Goal: Task Accomplishment & Management: Use online tool/utility

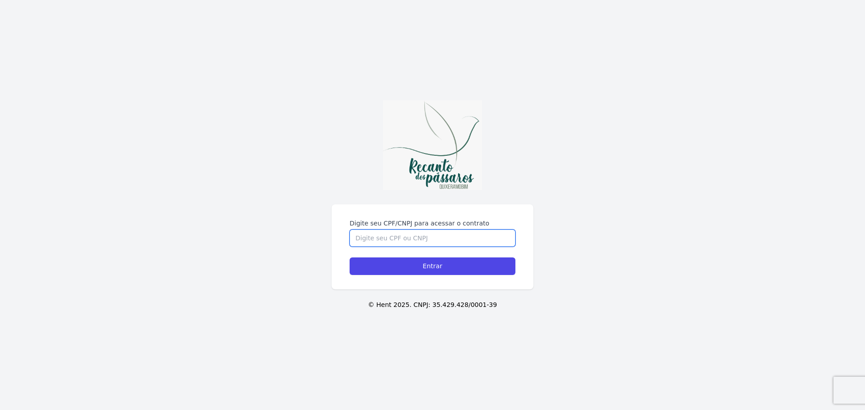
click at [394, 236] on input "Digite seu CPF/CNPJ para acessar o contrato" at bounding box center [433, 238] width 166 height 17
type input "00776910329"
click at [350, 258] on input "Entrar" at bounding box center [433, 267] width 166 height 18
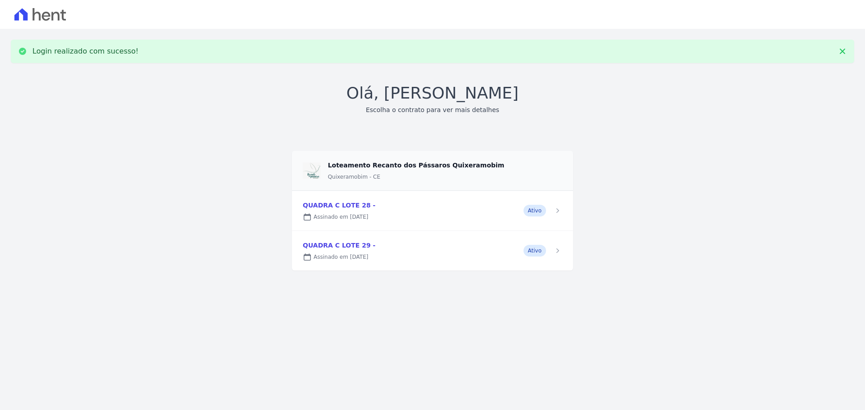
click at [551, 211] on link at bounding box center [432, 211] width 281 height 40
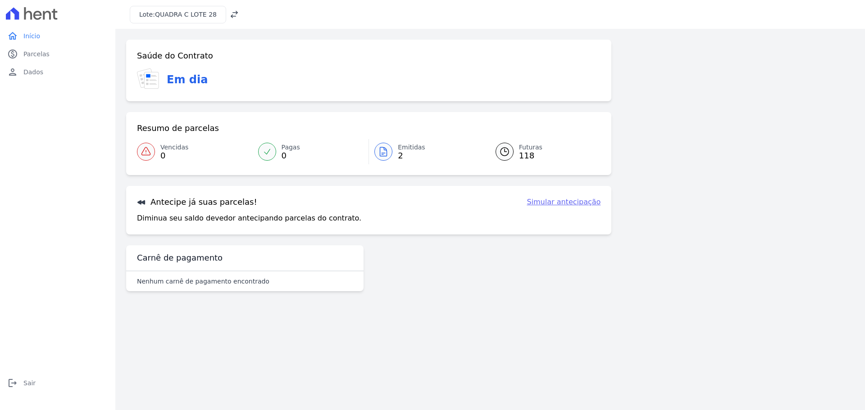
click at [404, 153] on span "2" at bounding box center [411, 155] width 27 height 7
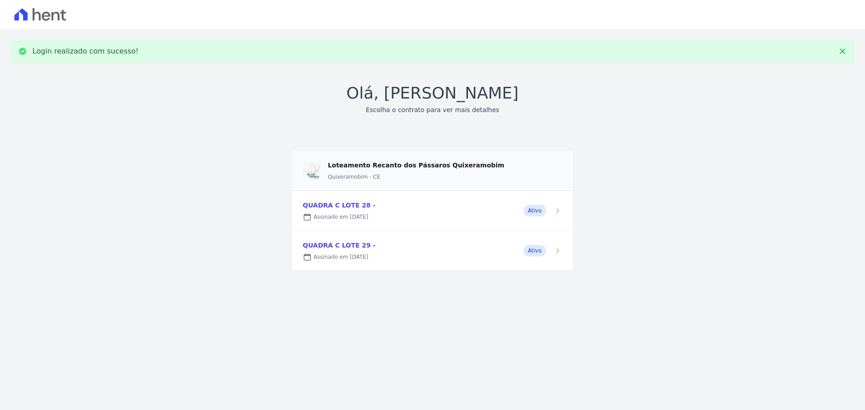
click at [410, 251] on link at bounding box center [432, 251] width 281 height 40
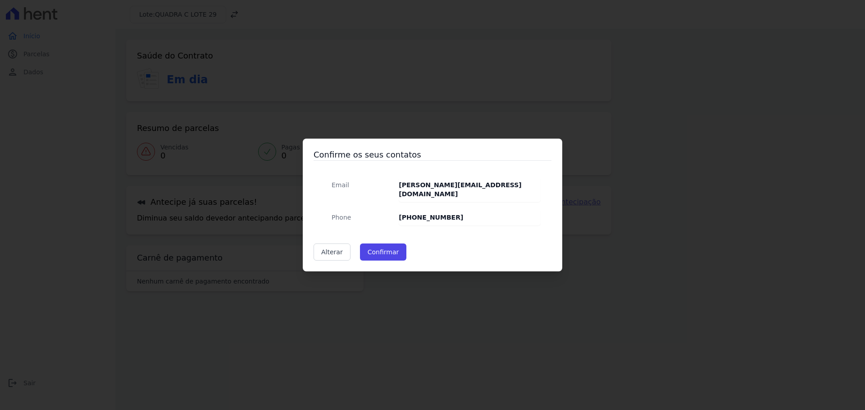
click at [406, 214] on strong "[PHONE_NUMBER]" at bounding box center [431, 217] width 64 height 7
click at [409, 214] on strong "[PHONE_NUMBER]" at bounding box center [431, 217] width 64 height 7
click at [335, 245] on link "Alterar" at bounding box center [332, 252] width 37 height 17
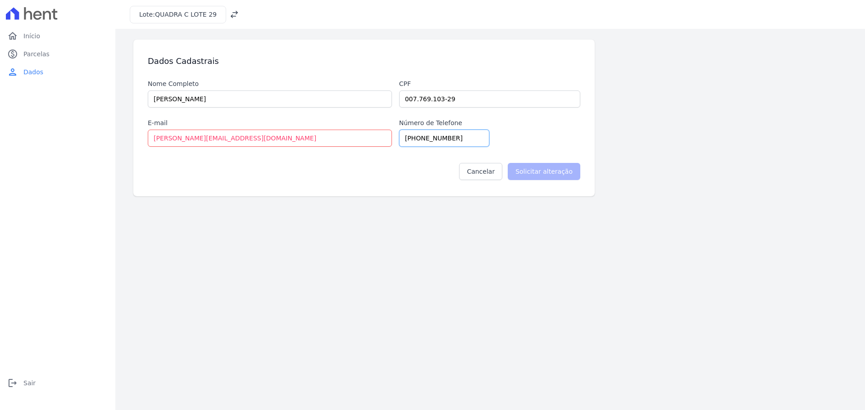
drag, startPoint x: 440, startPoint y: 137, endPoint x: 351, endPoint y: 136, distance: 88.7
click at [351, 136] on div "Nome Completo [PERSON_NAME] Cpf 007.769.103-29 E-mail [PERSON_NAME][EMAIL_ADDRE…" at bounding box center [364, 113] width 432 height 68
type input "85998527722"
click at [565, 172] on input "Solicitar alteração" at bounding box center [544, 171] width 73 height 17
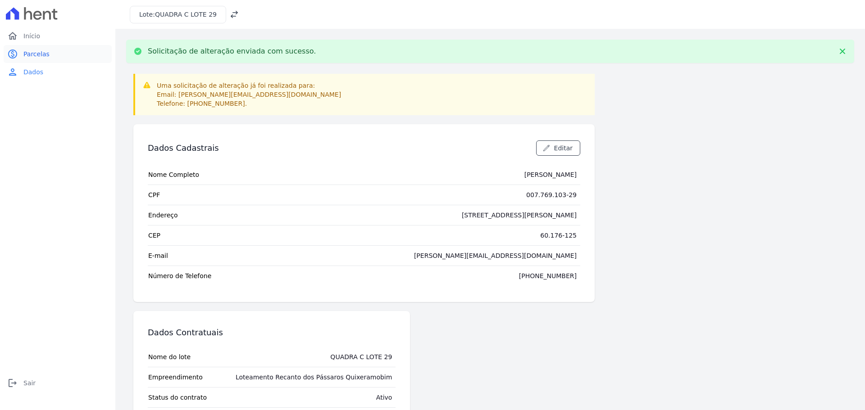
click at [54, 55] on link "paid Parcelas" at bounding box center [58, 54] width 108 height 18
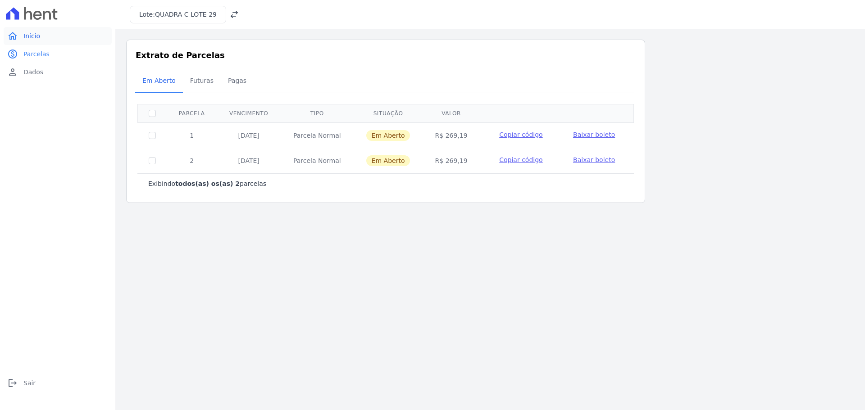
click at [29, 33] on span "Início" at bounding box center [31, 36] width 17 height 9
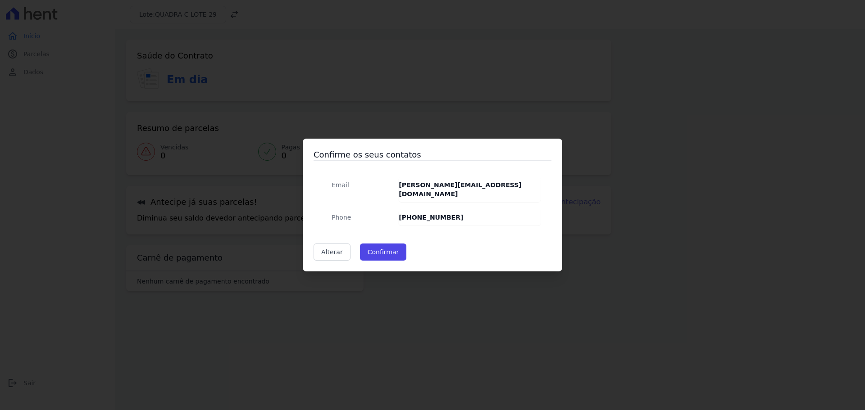
drag, startPoint x: 84, startPoint y: 89, endPoint x: 97, endPoint y: 90, distance: 13.1
click at [84, 90] on div "Confirme os seus contatos Email [PERSON_NAME][EMAIL_ADDRESS][DOMAIN_NAME] Phone…" at bounding box center [432, 205] width 865 height 410
click at [378, 250] on button "Confirmar" at bounding box center [383, 252] width 47 height 17
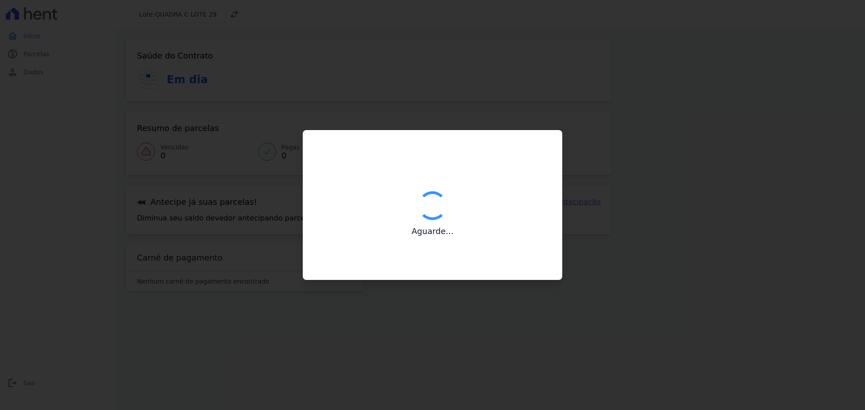
type input "Contatos confirmados com sucesso."
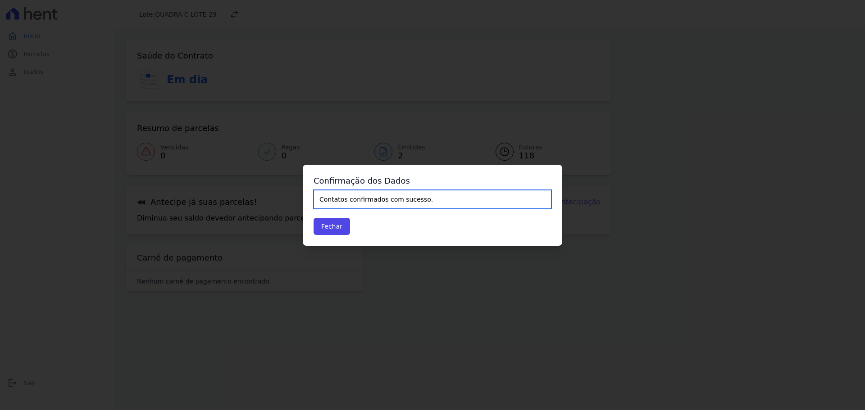
click at [342, 199] on input "Contatos confirmados com sucesso." at bounding box center [433, 199] width 238 height 19
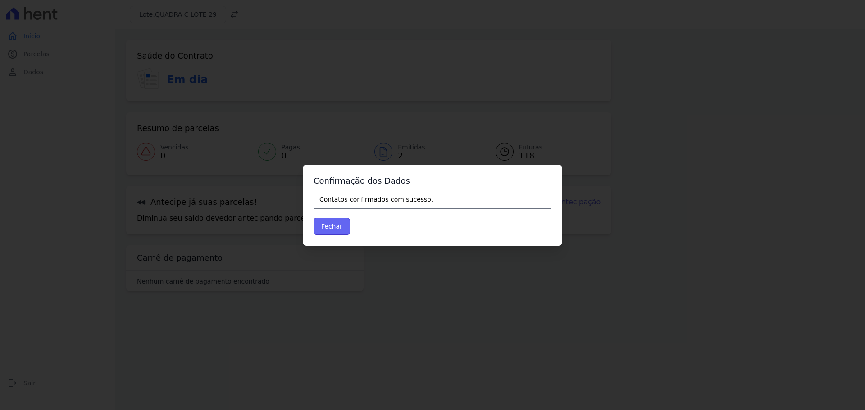
click at [330, 227] on button "Fechar" at bounding box center [332, 226] width 36 height 17
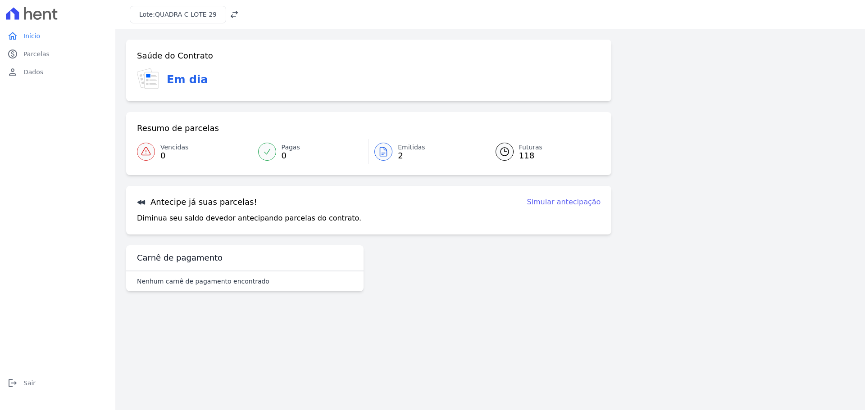
click at [545, 205] on link "Simular antecipação" at bounding box center [564, 202] width 74 height 11
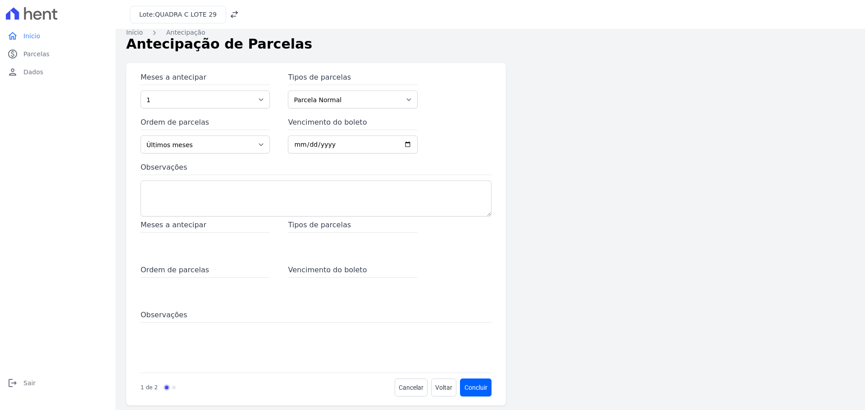
scroll to position [18, 0]
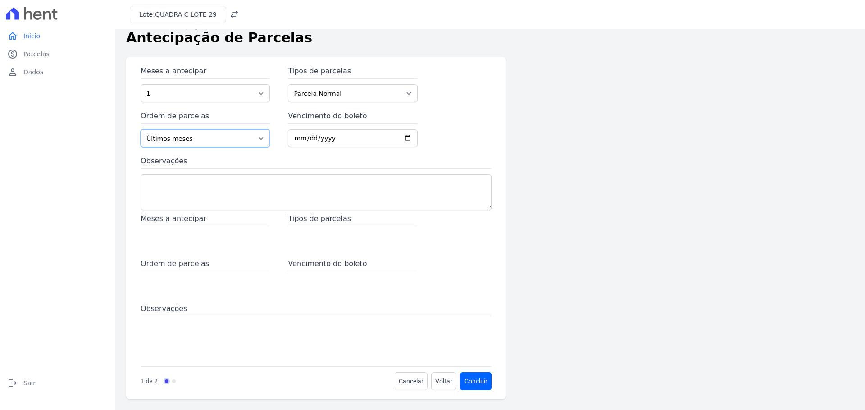
click at [230, 141] on select "Últimos meses Primeiros meses" at bounding box center [205, 138] width 129 height 18
click at [141, 129] on select "Últimos meses Primeiros meses" at bounding box center [205, 138] width 129 height 18
click at [296, 140] on input "Vencimento do boleto" at bounding box center [352, 138] width 129 height 18
click at [221, 96] on select "1 2 3 4 5 6 7 8 9 10 11 12 13 14 15 16 17 18 19 20 21 22 23 24 25 26 27 28 29 3…" at bounding box center [205, 93] width 129 height 18
select select "2"
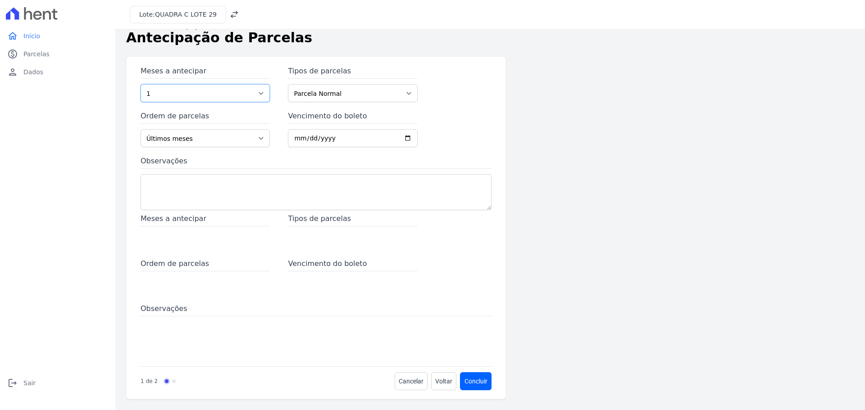
click at [141, 84] on select "1 2 3 4 5 6 7 8 9 10 11 12 13 14 15 16 17 18 19 20 21 22 23 24 25 26 27 28 29 3…" at bounding box center [205, 93] width 129 height 18
click at [294, 138] on input "Vencimento do boleto" at bounding box center [352, 138] width 129 height 18
type input "2025-08-12"
click at [460, 373] on button "Concluir" at bounding box center [475, 382] width 31 height 18
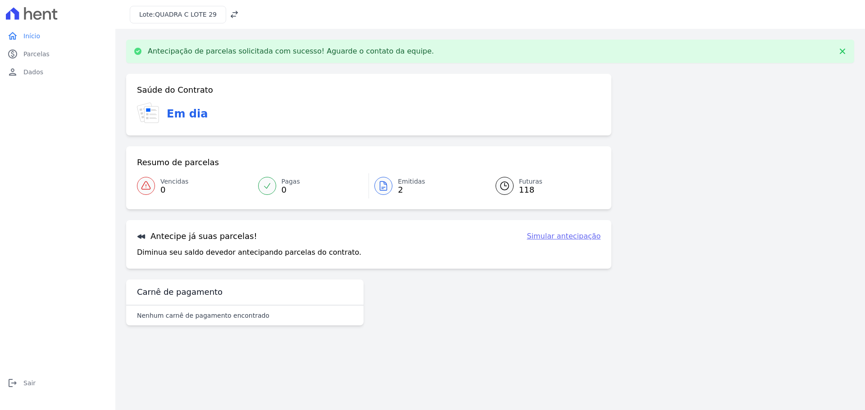
click at [403, 189] on span "2" at bounding box center [411, 189] width 27 height 7
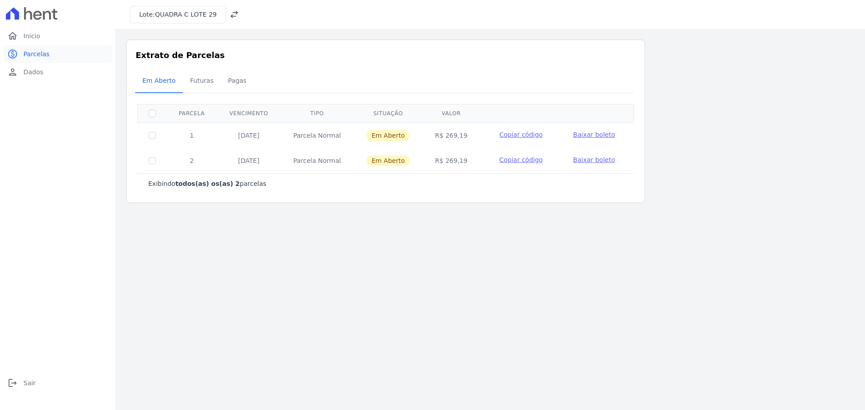
click at [49, 54] on link "paid Parcelas" at bounding box center [58, 54] width 108 height 18
click at [233, 16] on div "Lote: QUADRA C LOTE 29" at bounding box center [490, 14] width 750 height 29
click at [230, 15] on icon at bounding box center [234, 14] width 9 height 9
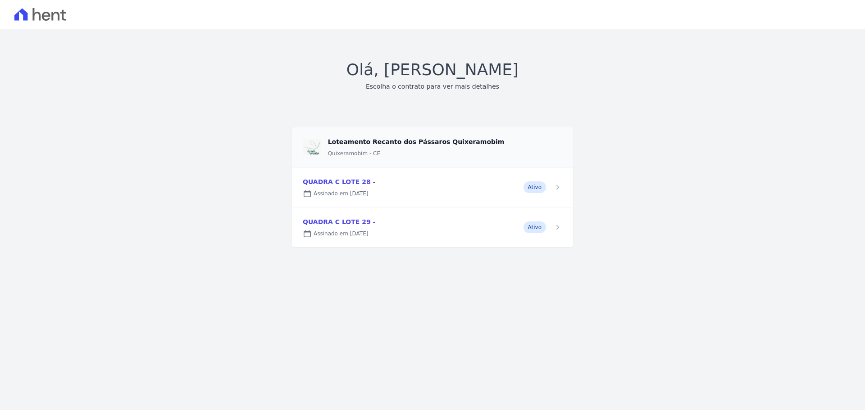
click at [554, 229] on link at bounding box center [432, 228] width 281 height 40
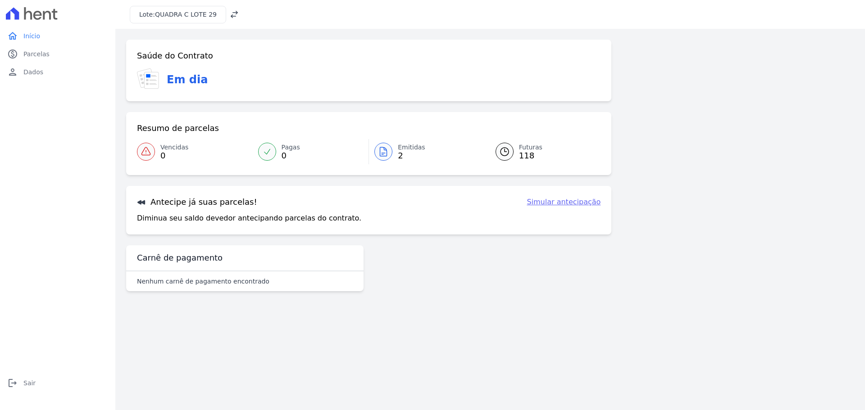
click at [563, 201] on link "Simular antecipação" at bounding box center [564, 202] width 74 height 11
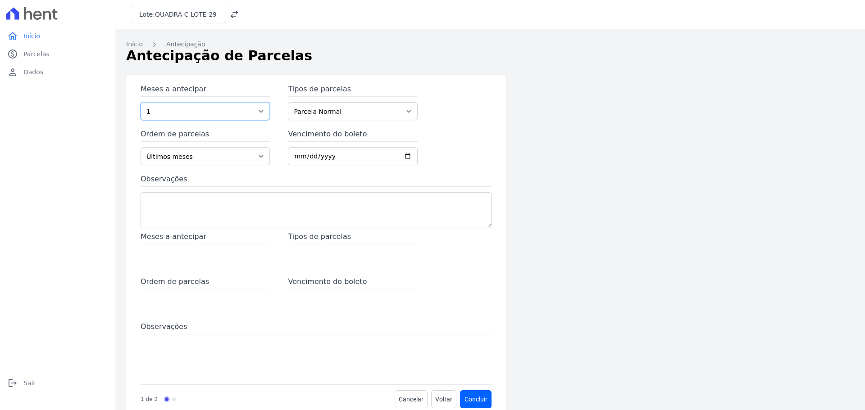
click at [242, 115] on select "1 2 3 4 5 6 7 8 9 10 11 12 13 14 15 16 17 18 19 20 21 22 23 24 25 26 27 28 29 3…" at bounding box center [205, 111] width 129 height 18
select select "2"
click at [141, 102] on select "1 2 3 4 5 6 7 8 9 10 11 12 13 14 15 16 17 18 19 20 21 22 23 24 25 26 27 28 29 3…" at bounding box center [205, 111] width 129 height 18
click at [295, 156] on input "Vencimento do boleto" at bounding box center [352, 156] width 129 height 18
type input "2025-08-12"
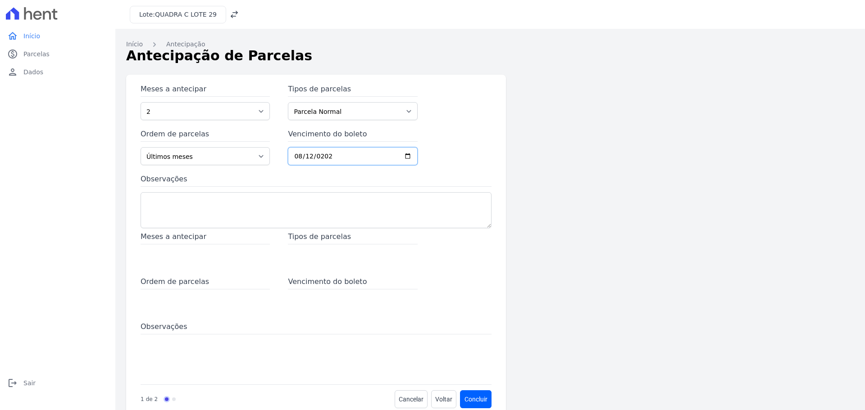
click at [460, 391] on button "Concluir" at bounding box center [475, 400] width 31 height 18
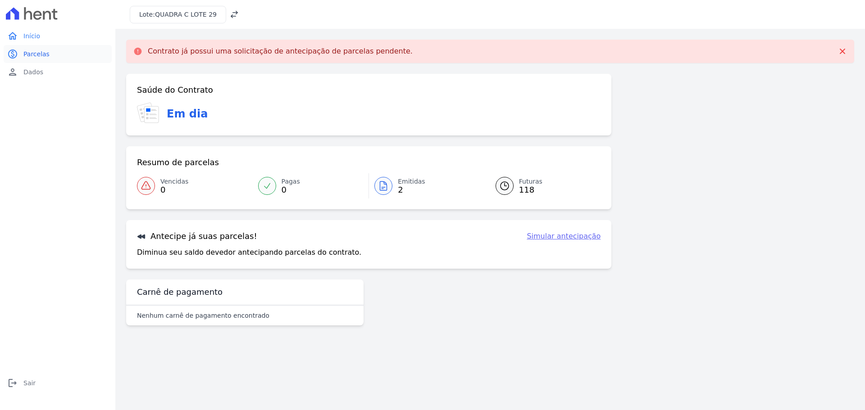
click at [39, 56] on span "Parcelas" at bounding box center [36, 54] width 26 height 9
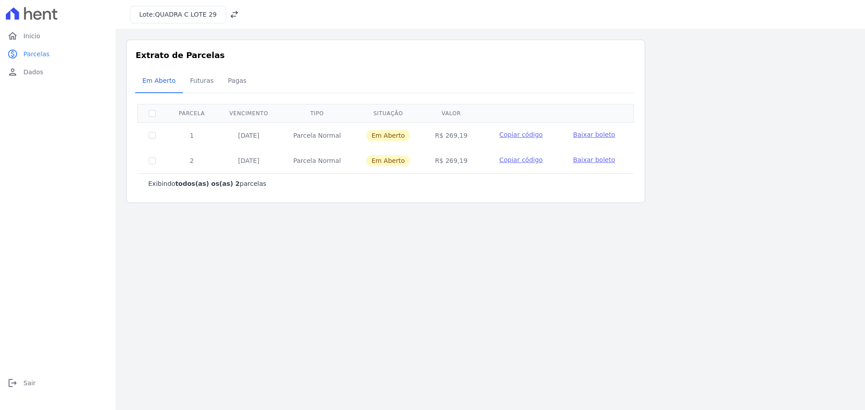
click at [204, 17] on span "QUADRA C LOTE 29" at bounding box center [186, 14] width 62 height 7
click at [230, 14] on icon at bounding box center [234, 14] width 9 height 9
